Goal: Entertainment & Leisure: Browse casually

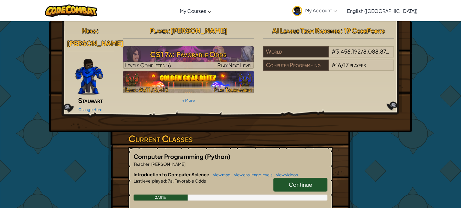
click at [213, 77] on img at bounding box center [188, 82] width 131 height 23
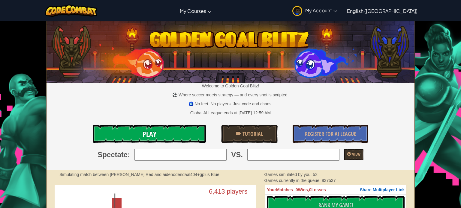
click at [178, 134] on link "Play" at bounding box center [149, 134] width 113 height 18
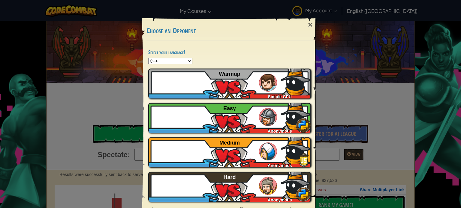
click at [174, 63] on select "Python JavaScript CoffeeScript Lua C++ Java (Experimental)" at bounding box center [170, 61] width 44 height 6
select select "python"
click at [148, 58] on select "Python JavaScript CoffeeScript Lua C++ Java (Experimental)" at bounding box center [170, 61] width 44 height 6
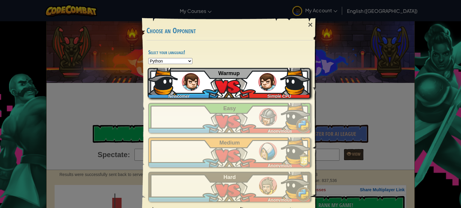
click at [183, 84] on img at bounding box center [191, 82] width 18 height 18
